Goal: Task Accomplishment & Management: Use online tool/utility

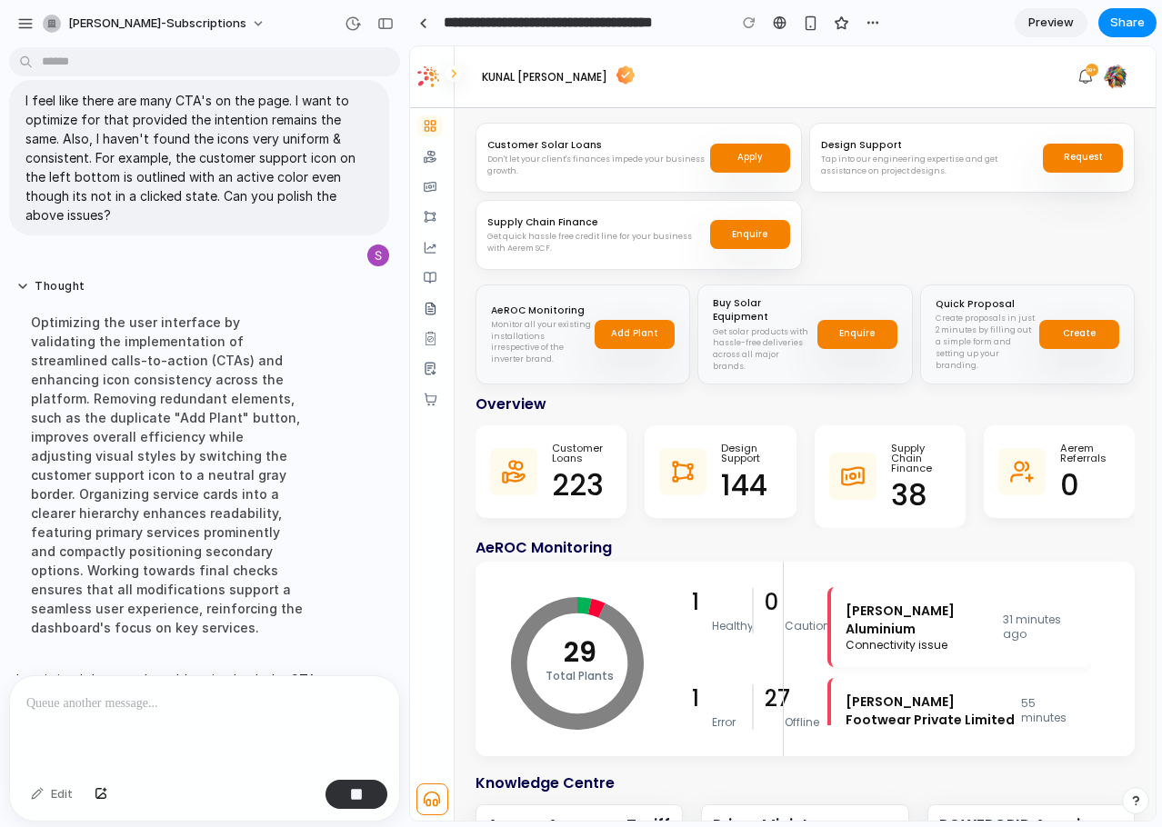
scroll to position [484, 0]
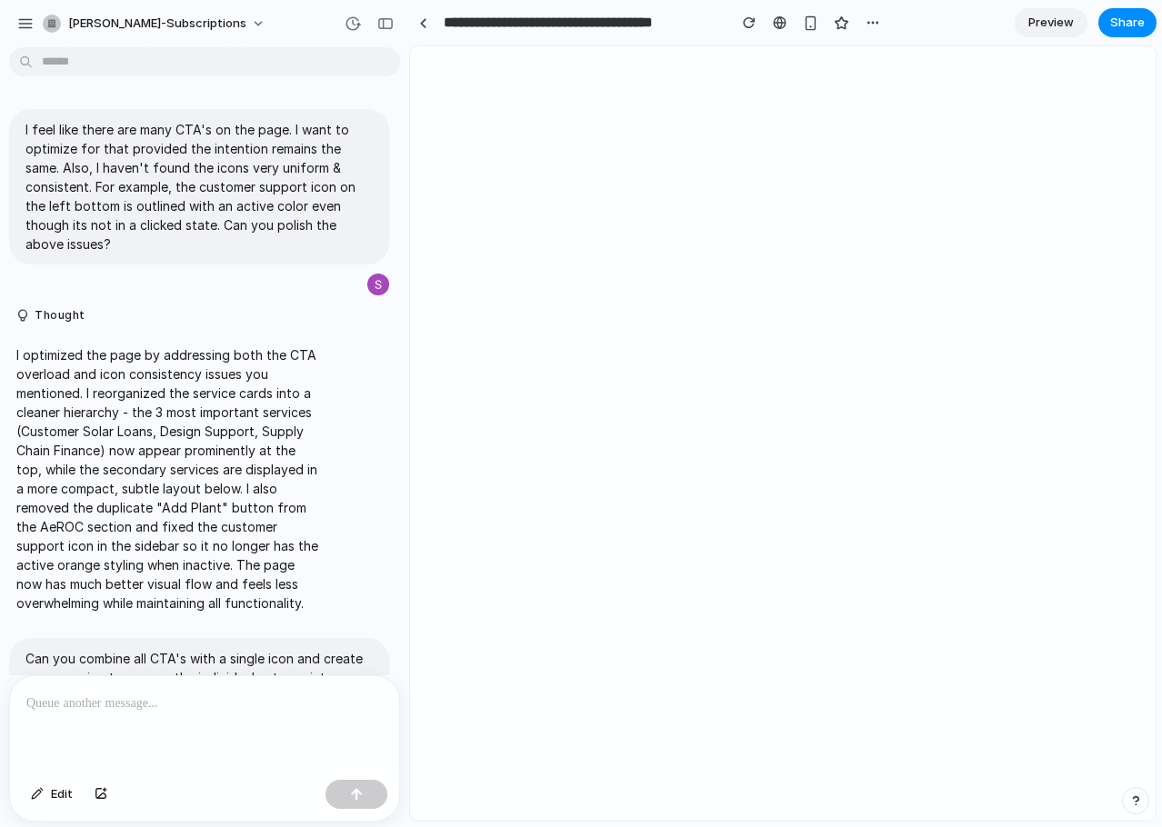
scroll to position [435, 0]
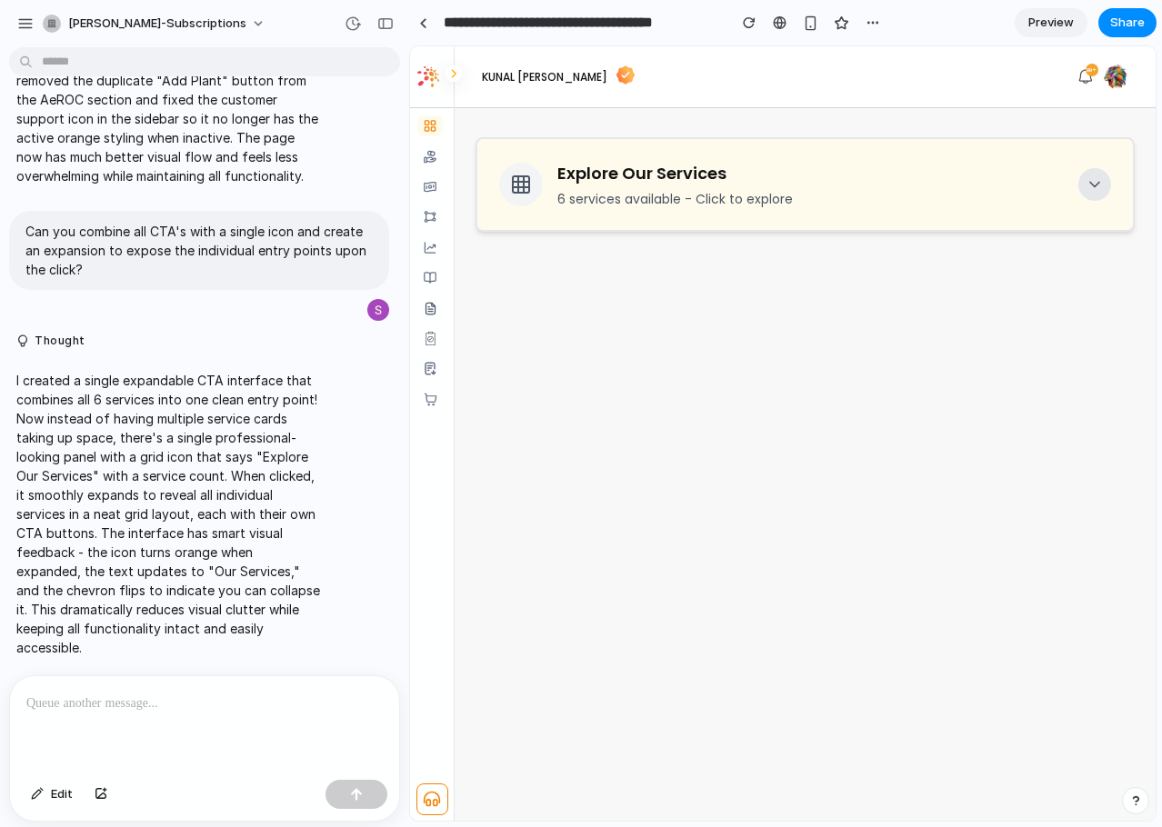
click at [1091, 185] on icon at bounding box center [1095, 184] width 18 height 18
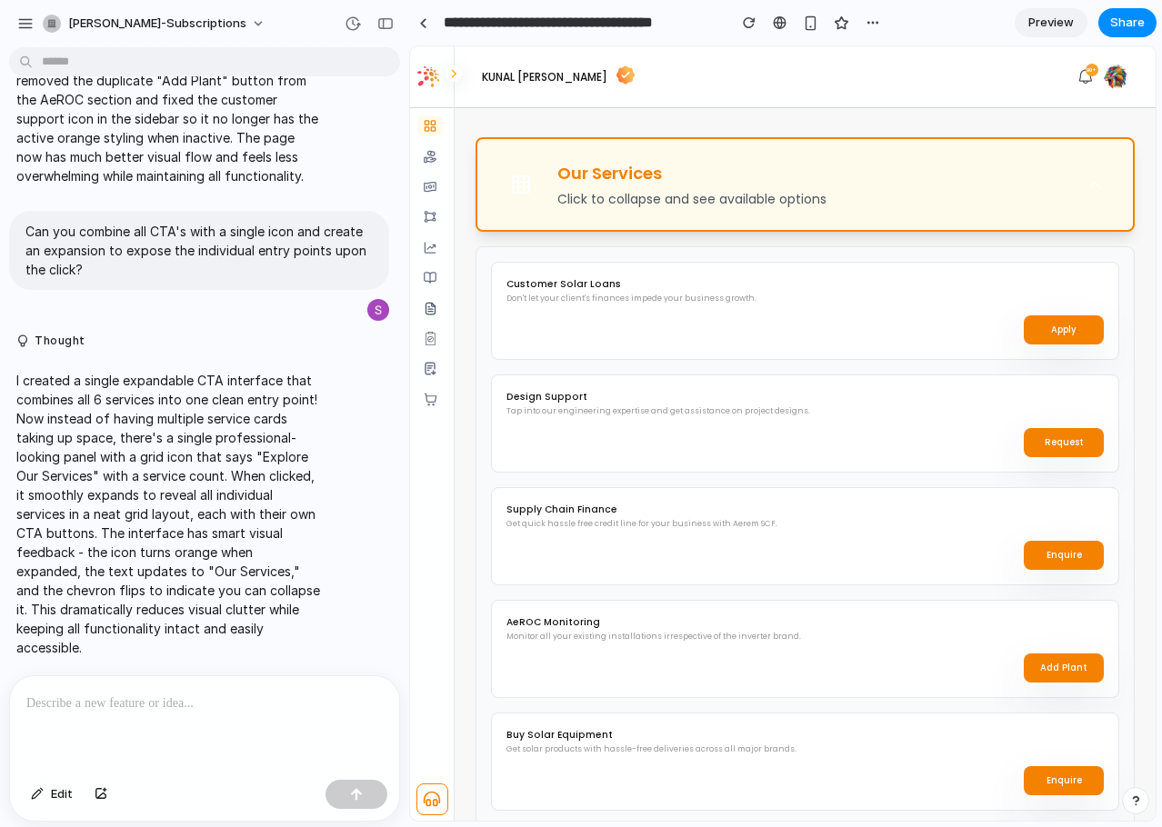
click at [1091, 184] on icon at bounding box center [1094, 185] width 9 height 5
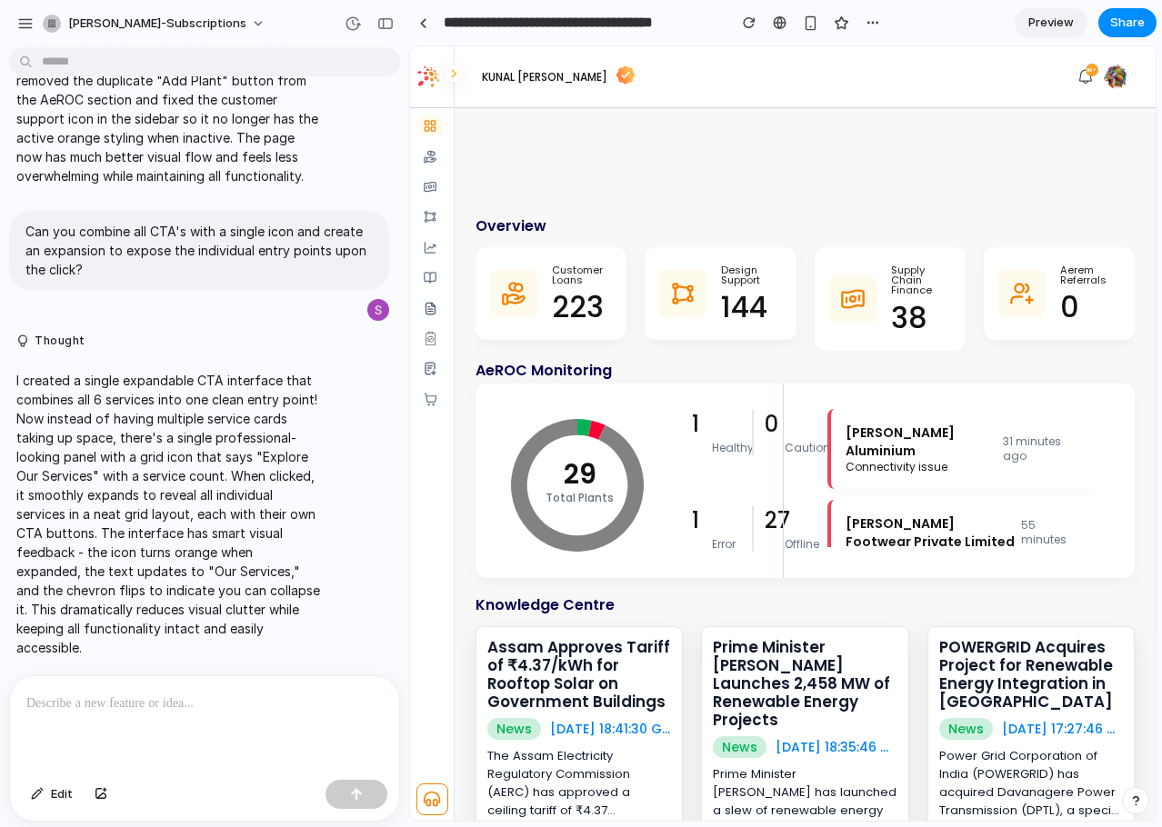
scroll to position [689, 0]
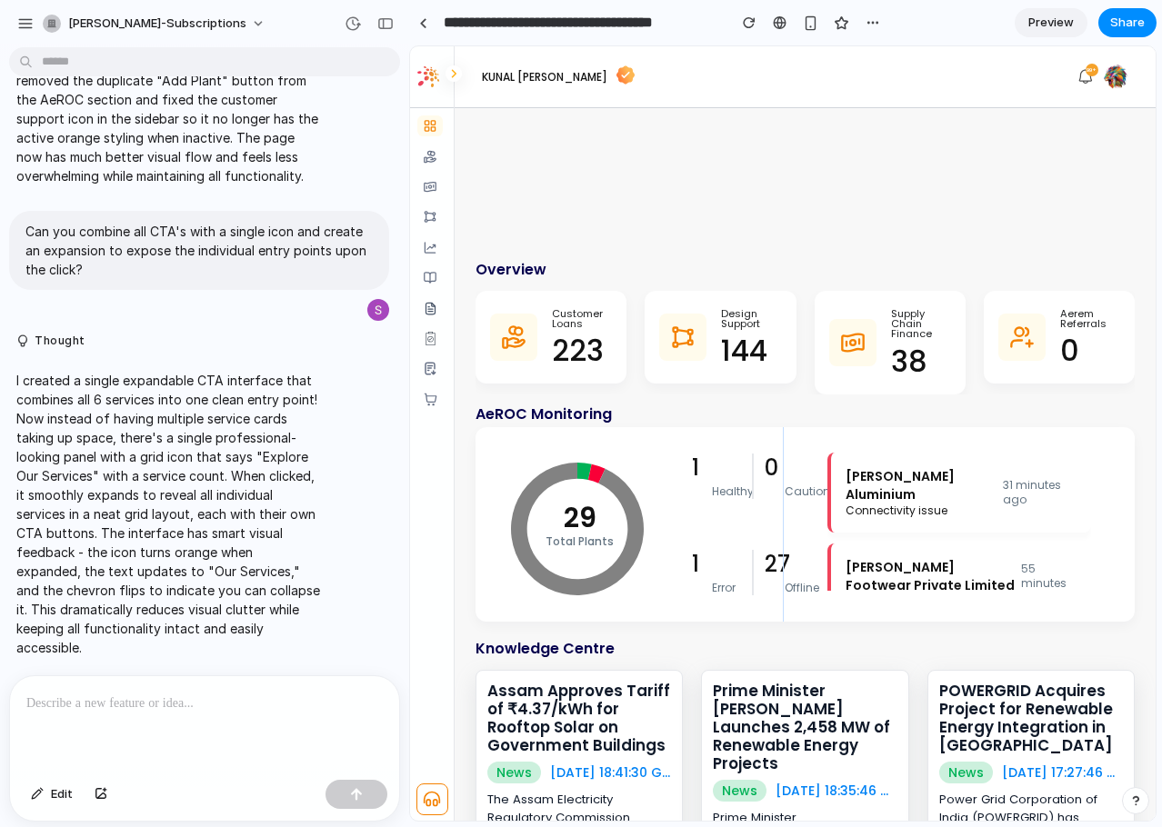
click at [207, 708] on div at bounding box center [204, 724] width 389 height 96
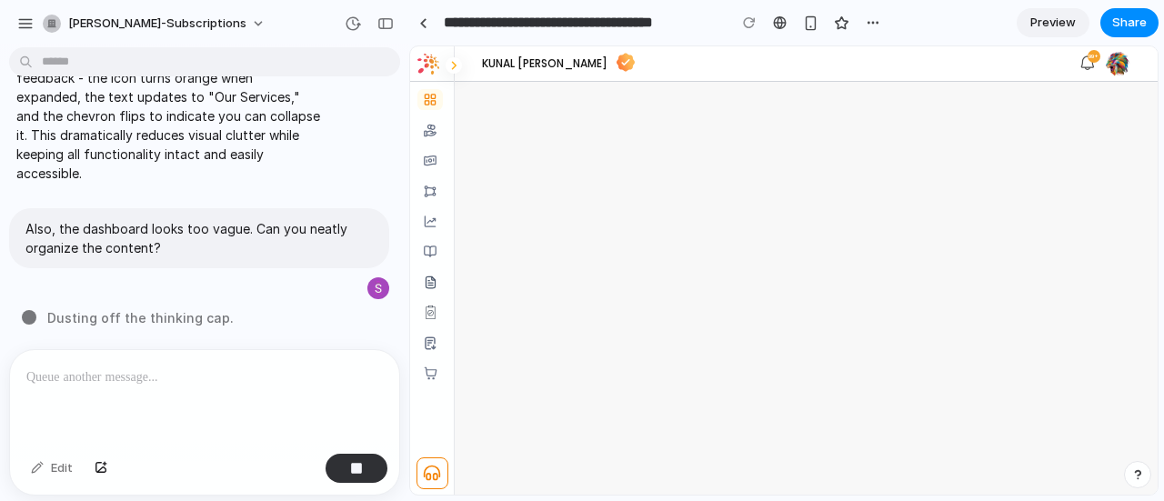
scroll to position [0, 0]
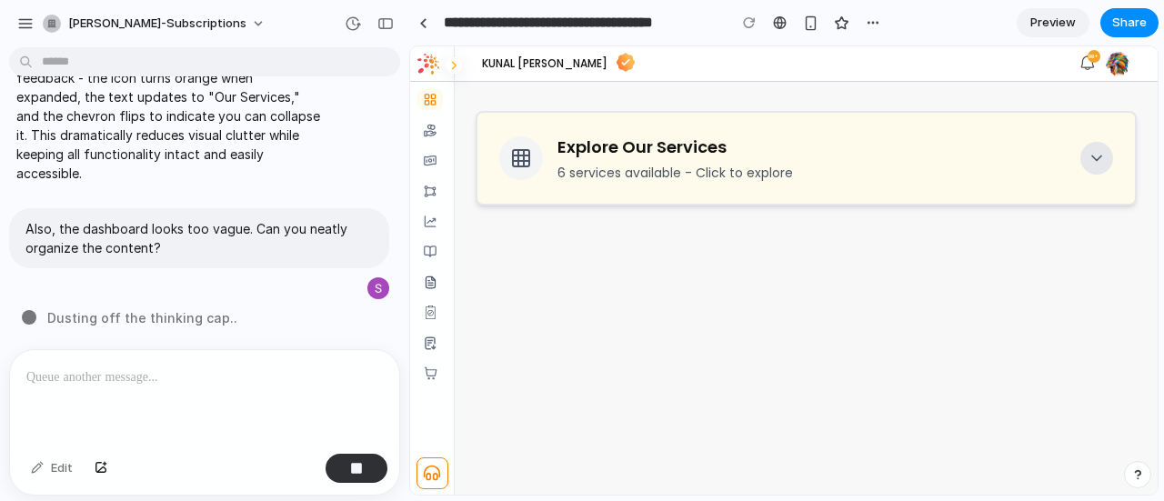
click at [1096, 162] on icon at bounding box center [1096, 158] width 18 height 18
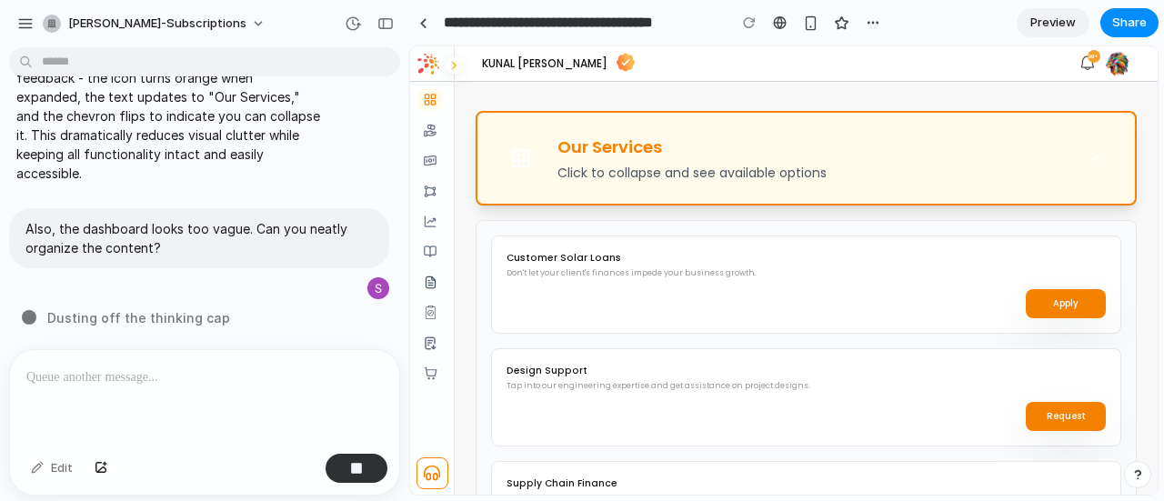
click at [1096, 162] on icon at bounding box center [1096, 158] width 18 height 18
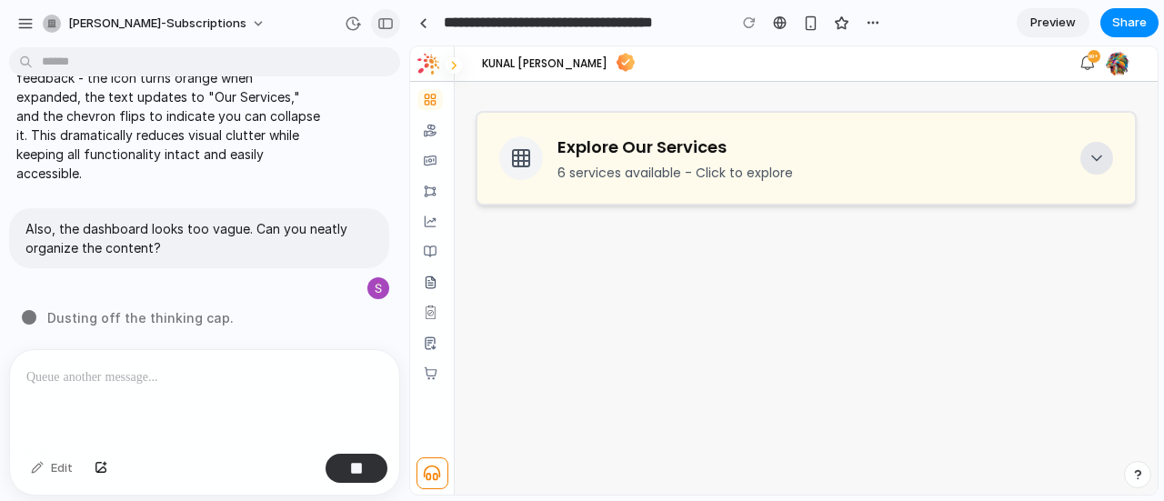
click at [388, 18] on div "button" at bounding box center [385, 23] width 16 height 13
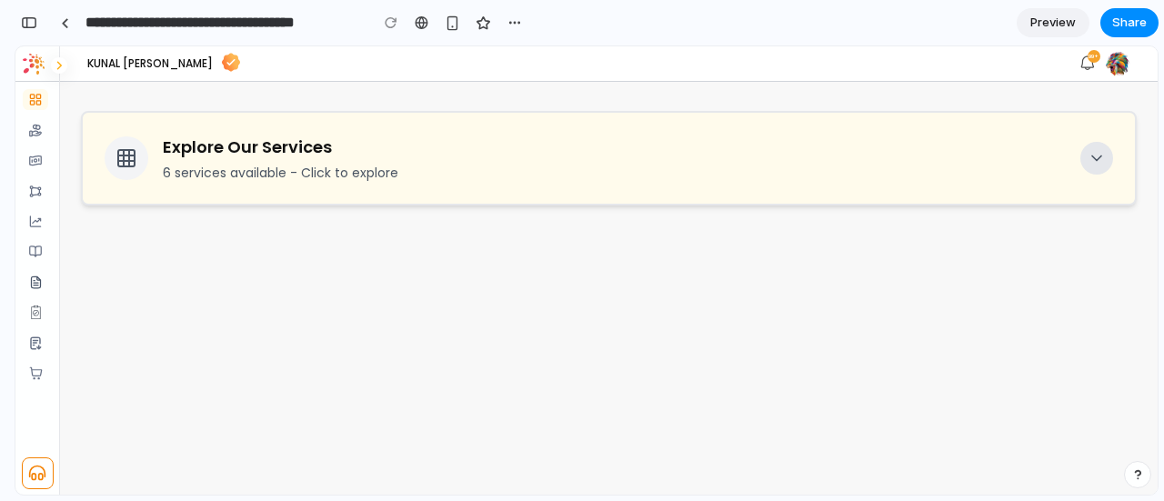
scroll to position [2960, 0]
click at [19, 25] on button "button" at bounding box center [29, 22] width 29 height 29
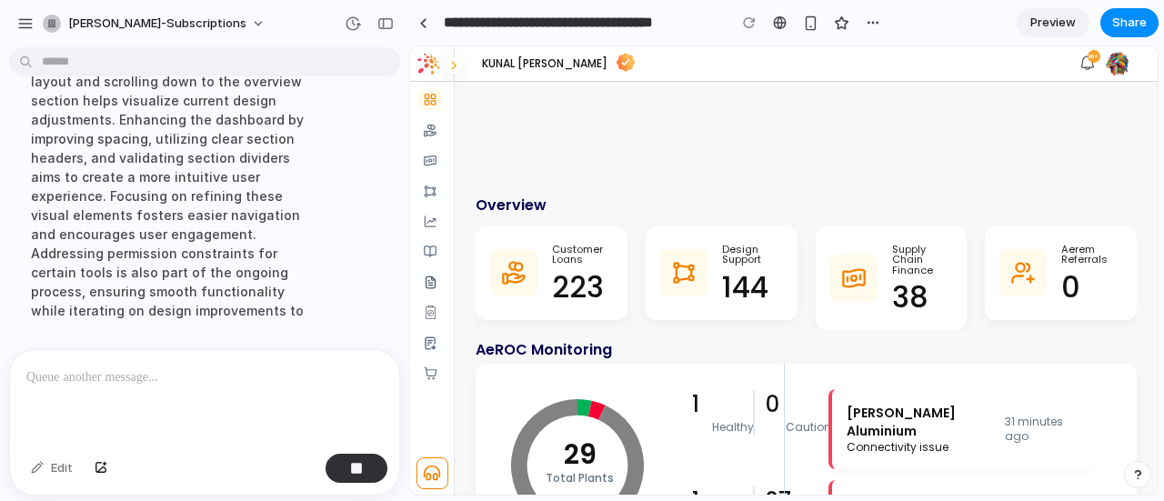
scroll to position [1261, 0]
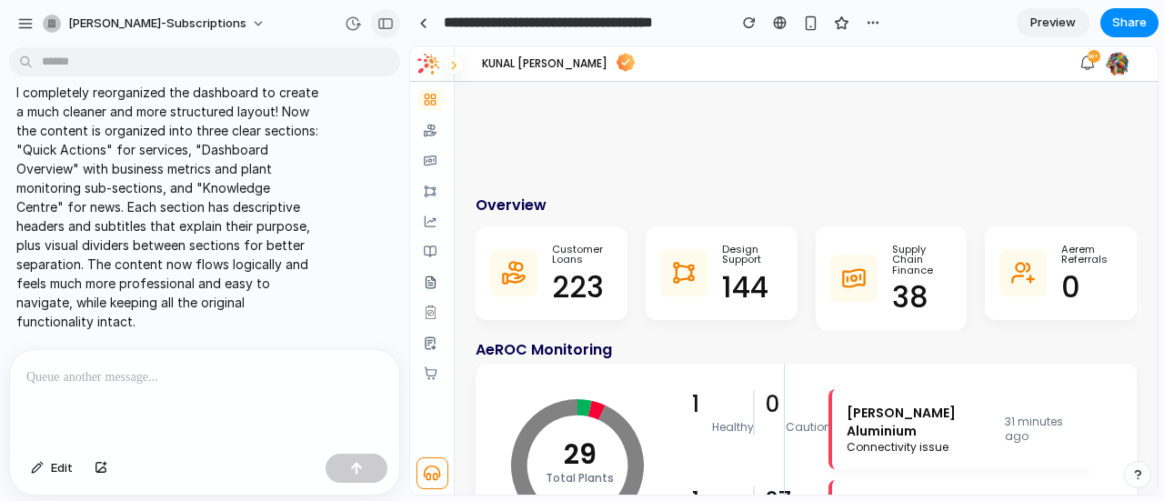
click at [385, 20] on div "button" at bounding box center [385, 23] width 16 height 13
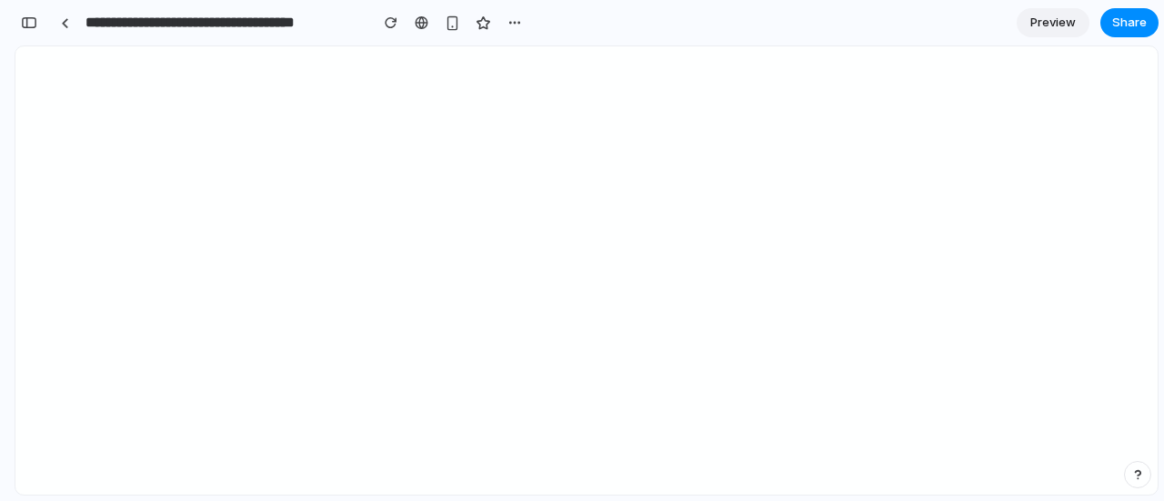
scroll to position [0, 0]
